Goal: Task Accomplishment & Management: Use online tool/utility

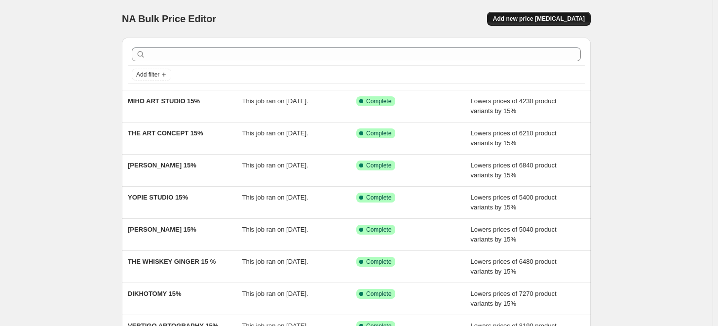
click at [550, 19] on span "Add new price [MEDICAL_DATA]" at bounding box center [539, 19] width 92 height 8
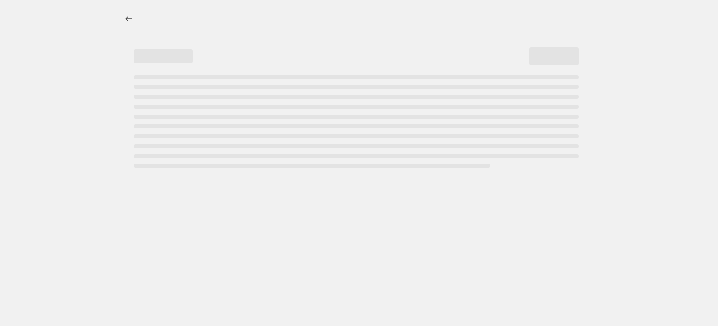
select select "percentage"
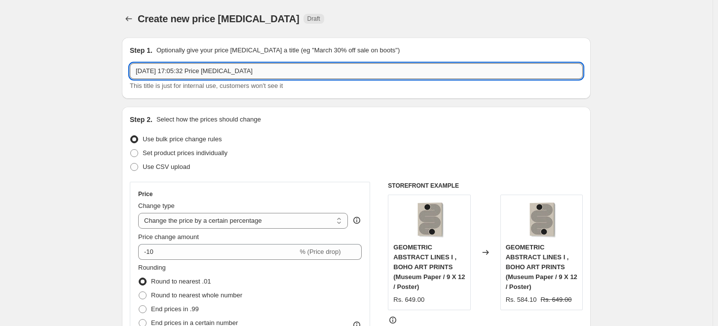
click at [352, 74] on input "[DATE] 17:05:32 Price [MEDICAL_DATA]" at bounding box center [356, 71] width 453 height 16
paste input "[PERSON_NAME]"
type input "[PERSON_NAME] 15%"
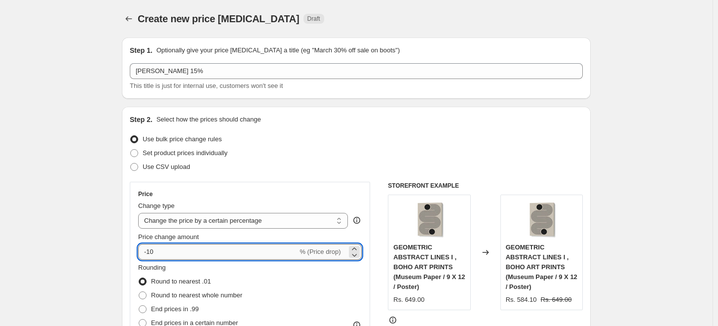
click at [195, 252] on input "-10" at bounding box center [217, 252] width 159 height 16
type input "-15"
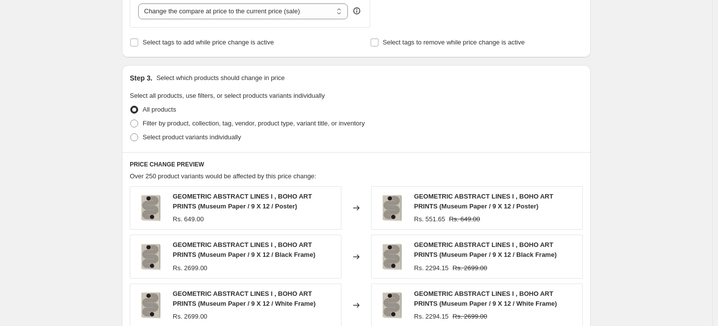
scroll to position [384, 0]
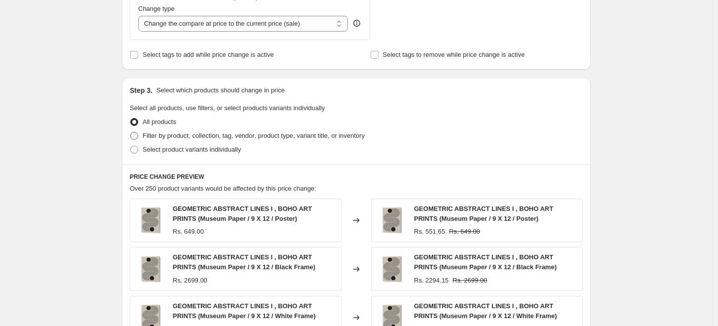
click at [151, 133] on span "Filter by product, collection, tag, vendor, product type, variant title, or inv…" at bounding box center [254, 135] width 222 height 7
click at [131, 132] on input "Filter by product, collection, tag, vendor, product type, variant title, or inv…" at bounding box center [130, 132] width 0 height 0
radio input "true"
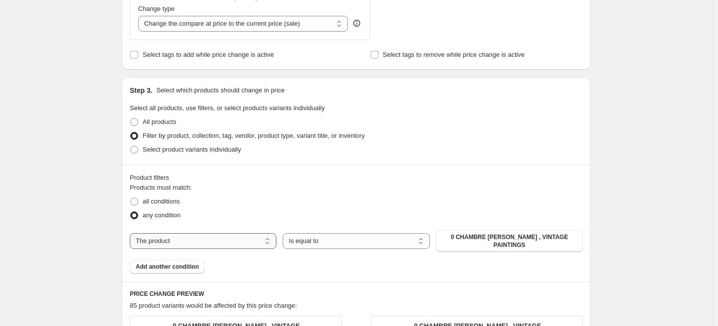
click at [259, 240] on select "The product The product's collection The product's tag The product's vendor The…" at bounding box center [203, 241] width 147 height 16
select select "collection"
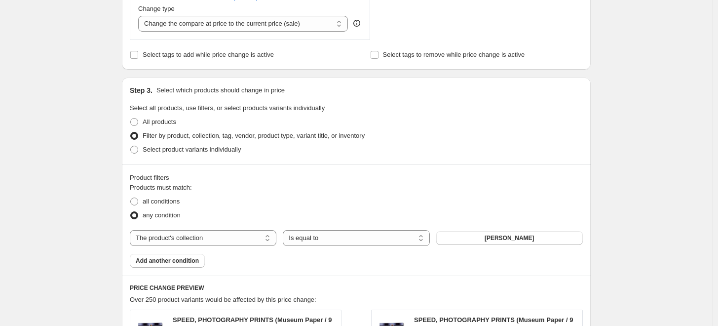
click at [532, 238] on span "[PERSON_NAME]" at bounding box center [510, 238] width 50 height 8
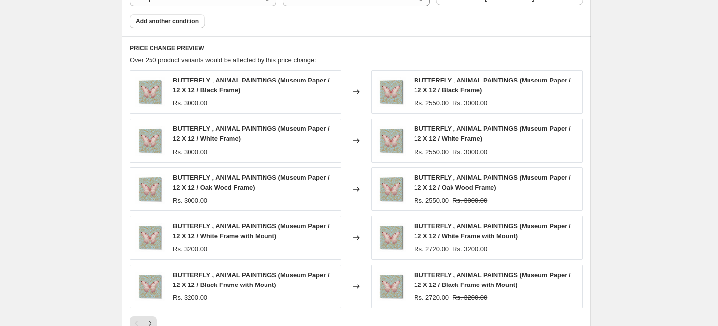
scroll to position [788, 0]
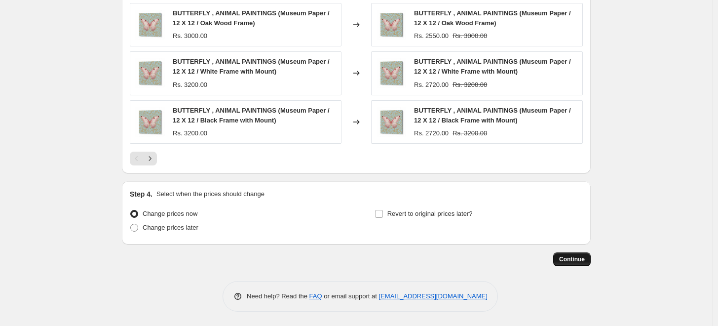
click at [573, 258] on span "Continue" at bounding box center [572, 259] width 26 height 8
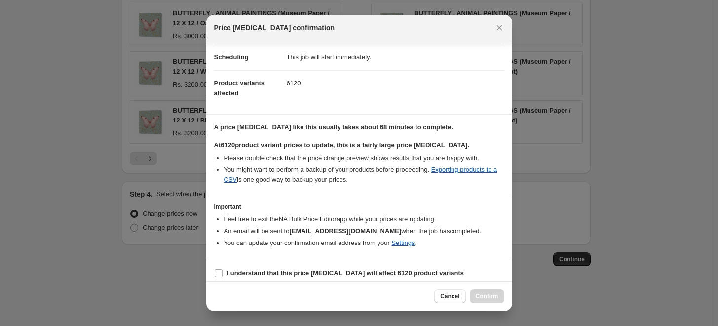
scroll to position [82, 0]
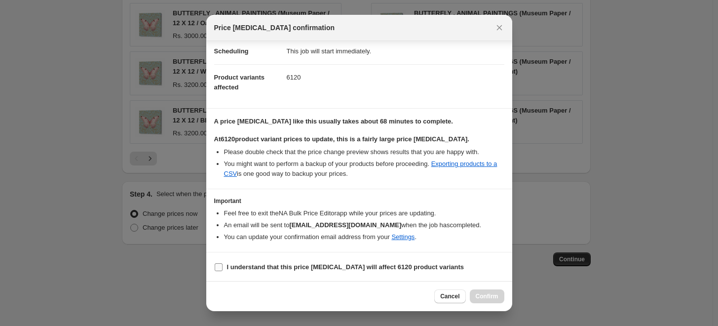
click at [279, 264] on b "I understand that this price [MEDICAL_DATA] will affect 6120 product variants" at bounding box center [346, 266] width 238 height 7
click at [223, 264] on input "I understand that this price [MEDICAL_DATA] will affect 6120 product variants" at bounding box center [219, 267] width 8 height 8
checkbox input "true"
click at [489, 292] on button "Confirm" at bounding box center [487, 296] width 35 height 14
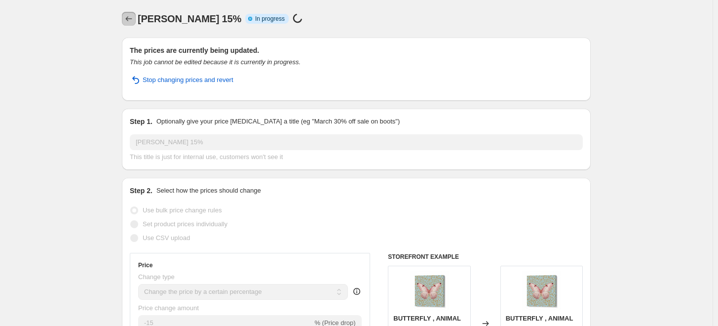
click at [130, 22] on icon "Price change jobs" at bounding box center [129, 19] width 10 height 10
